Goal: Navigation & Orientation: Find specific page/section

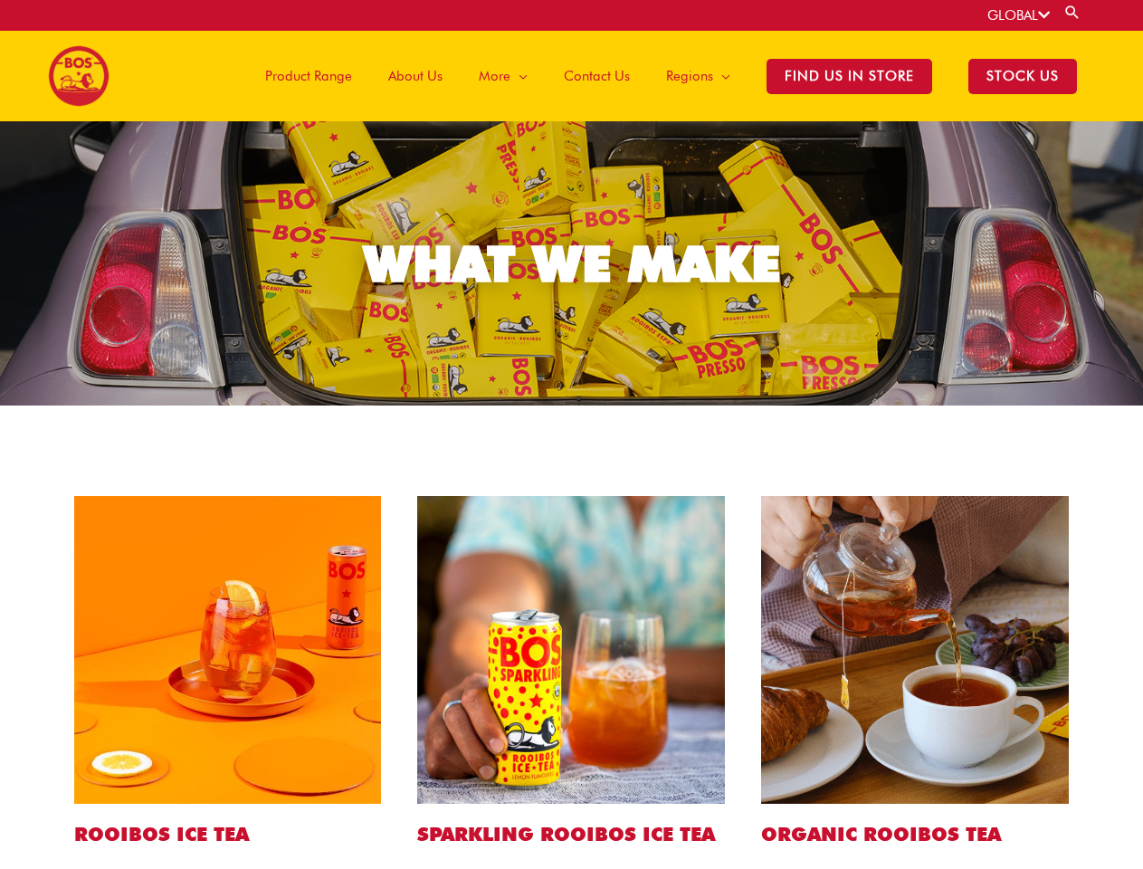
click at [1017, 15] on link "GLOBAL" at bounding box center [1019, 15] width 62 height 16
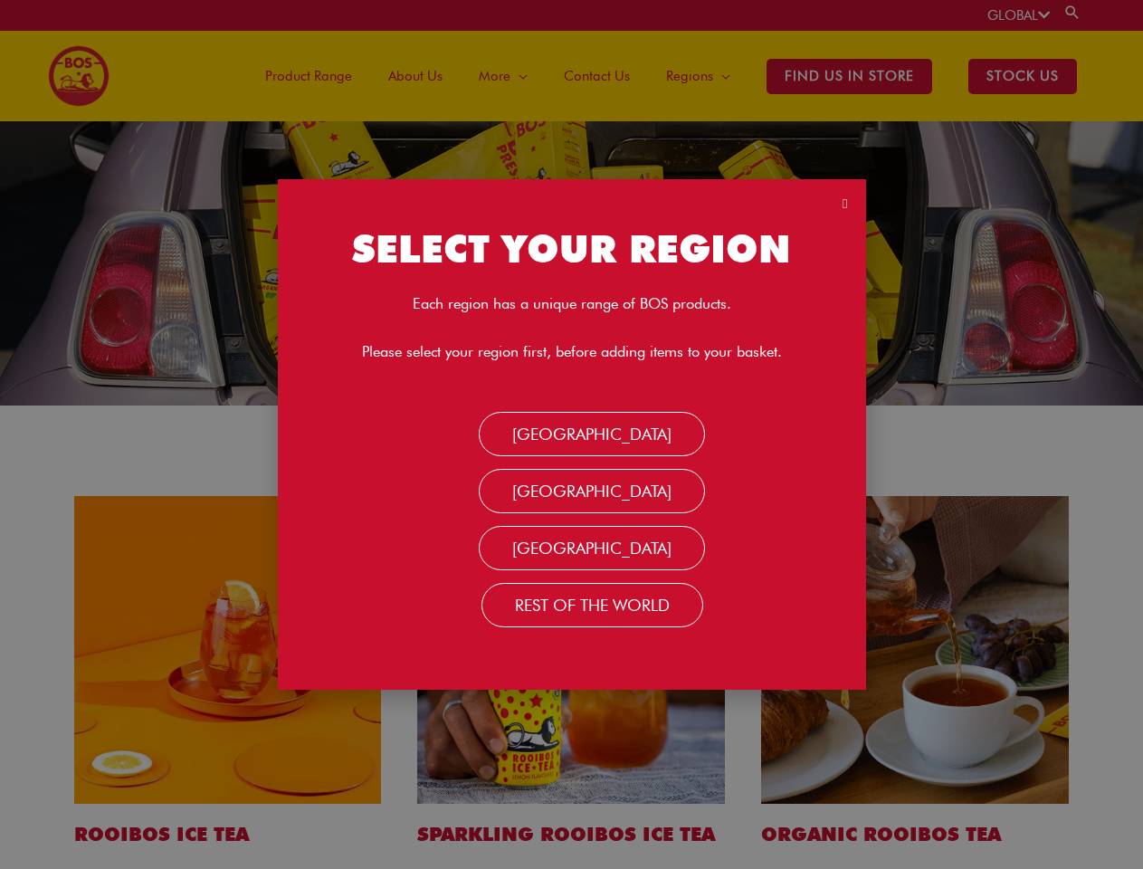
click at [1074, 12] on link "Search" at bounding box center [1073, 12] width 18 height 17
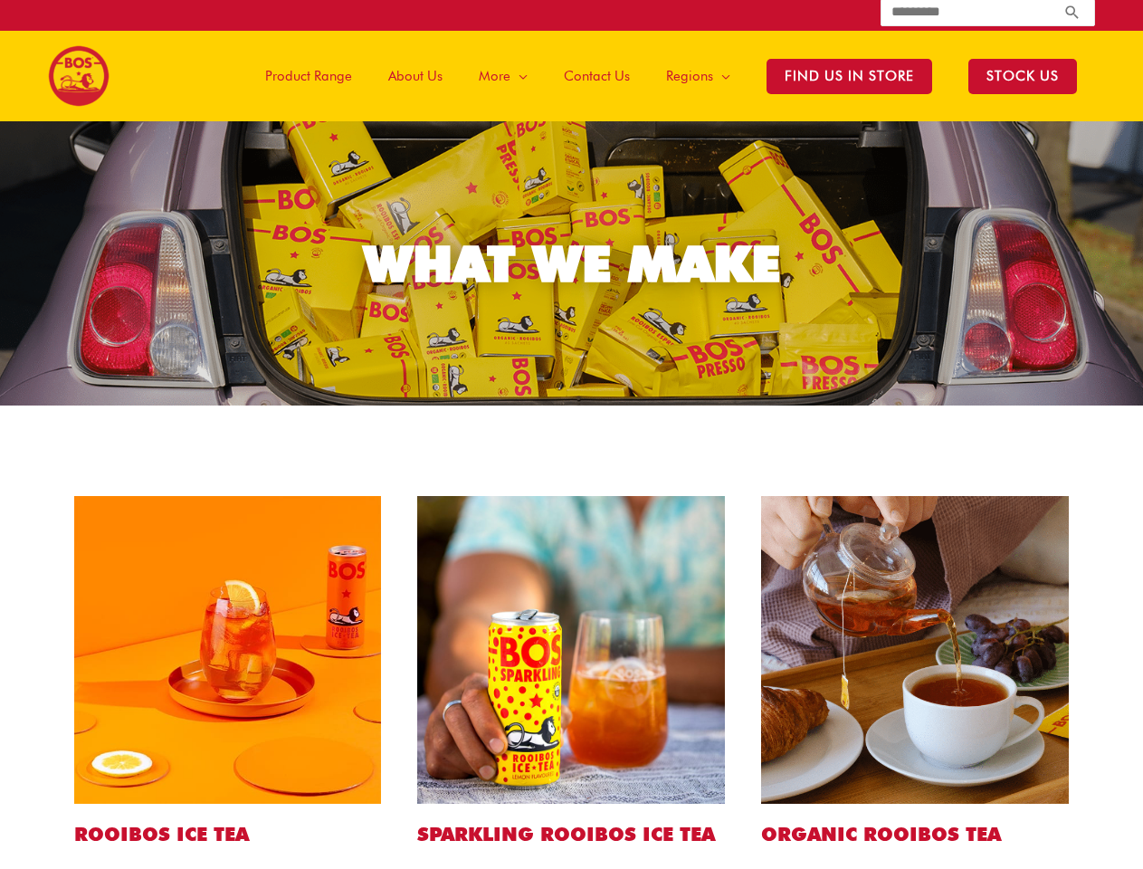
click at [509, 76] on span "More" at bounding box center [495, 76] width 32 height 54
